Goal: Information Seeking & Learning: Learn about a topic

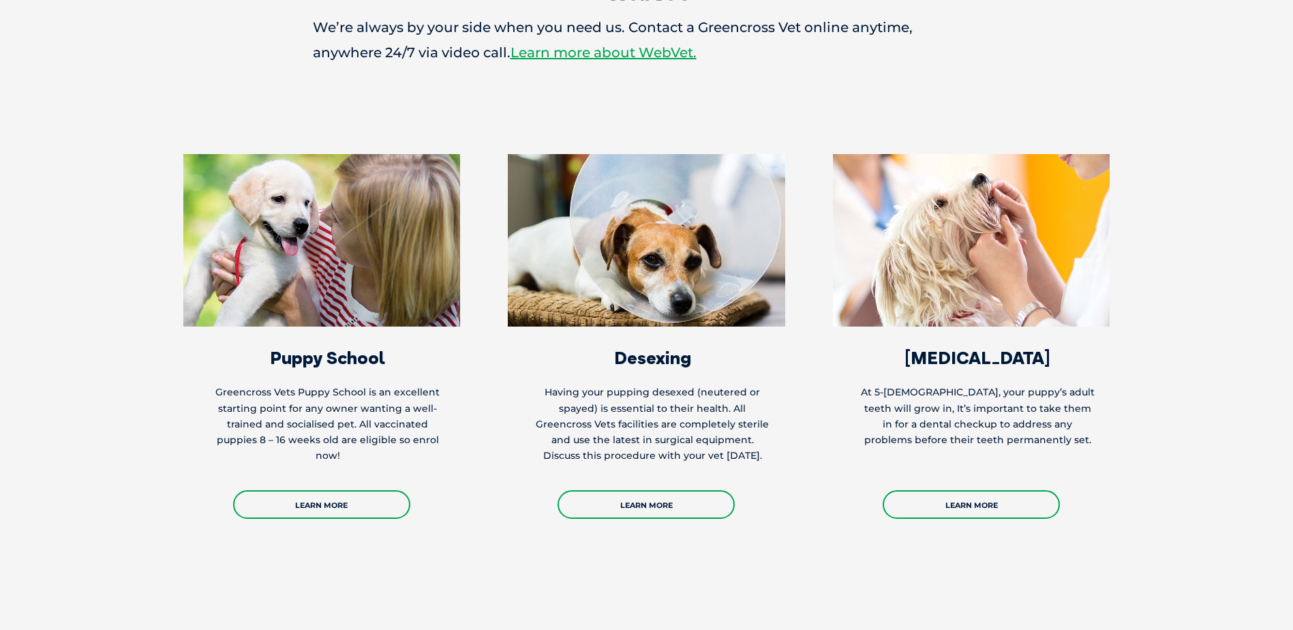
scroll to position [2522, 0]
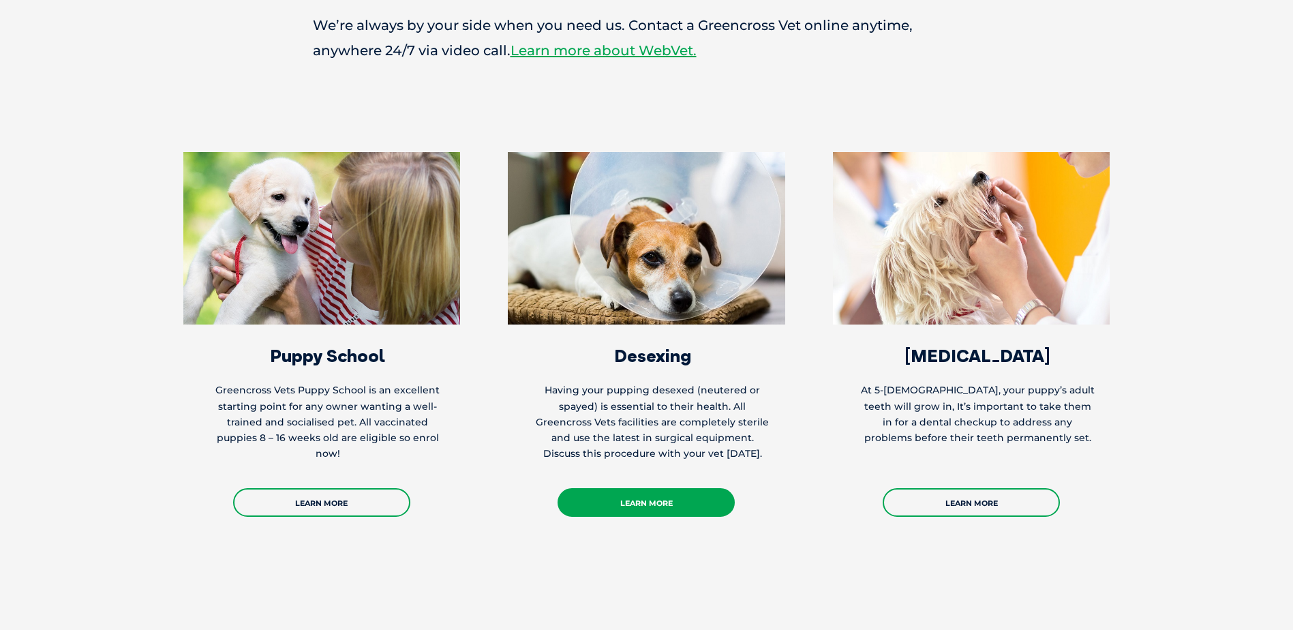
click at [657, 488] on link "Learn More" at bounding box center [645, 502] width 177 height 29
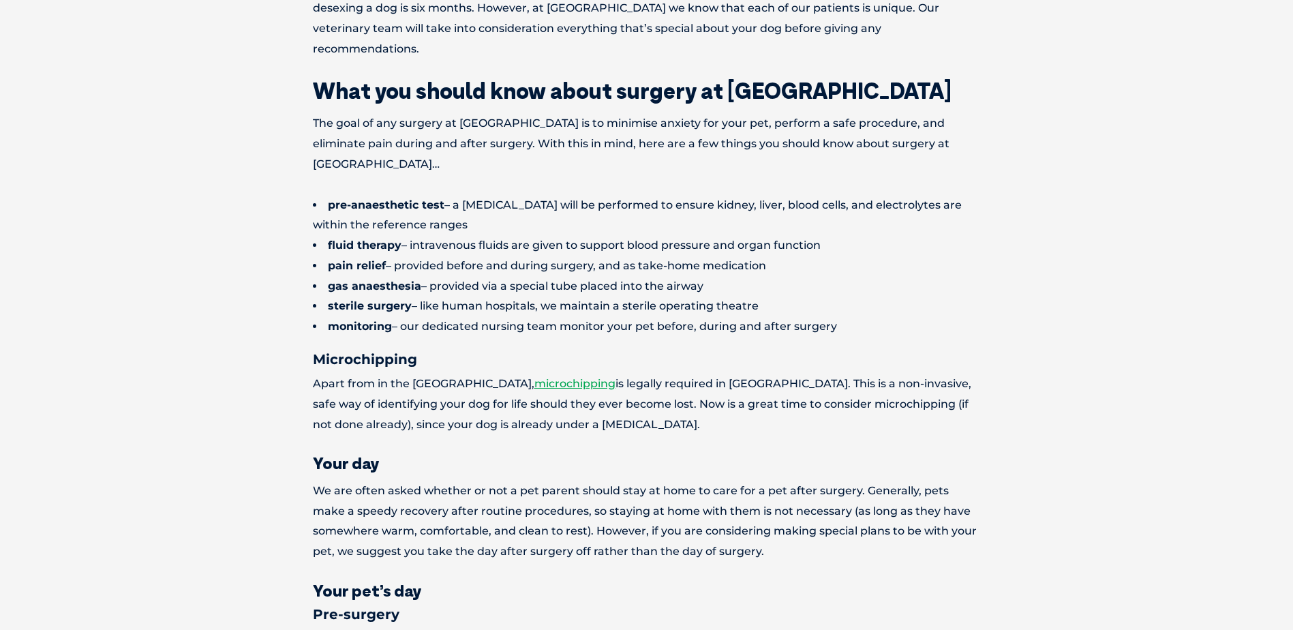
scroll to position [1431, 0]
